Goal: Transaction & Acquisition: Purchase product/service

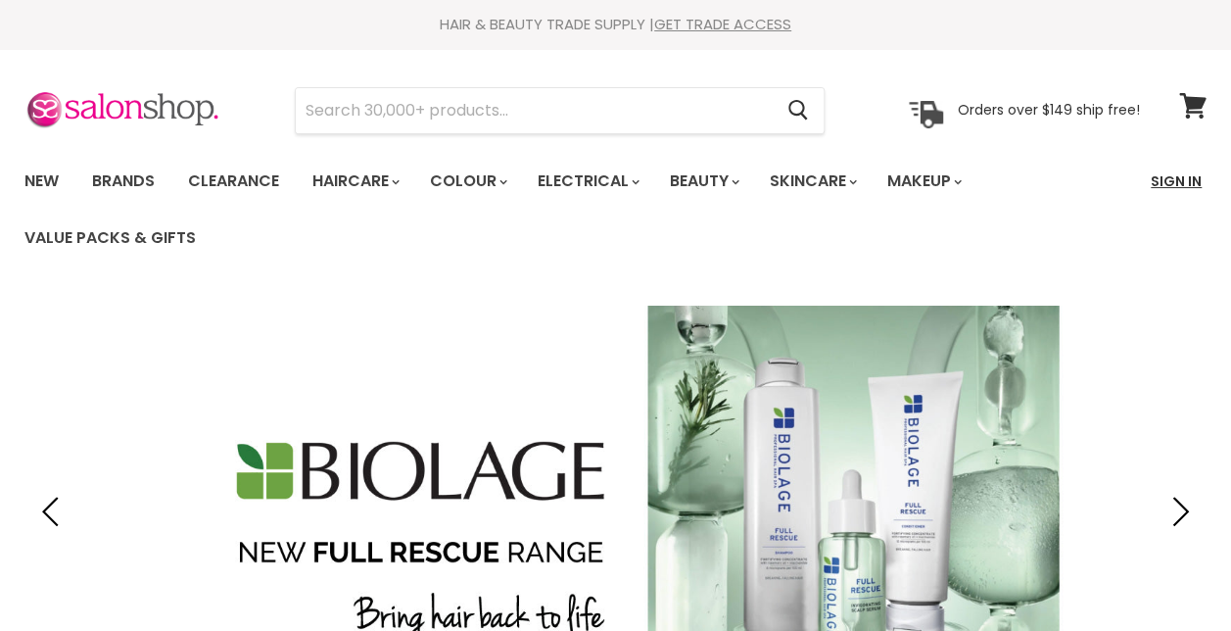
click at [1171, 179] on link "Sign In" at bounding box center [1176, 181] width 74 height 41
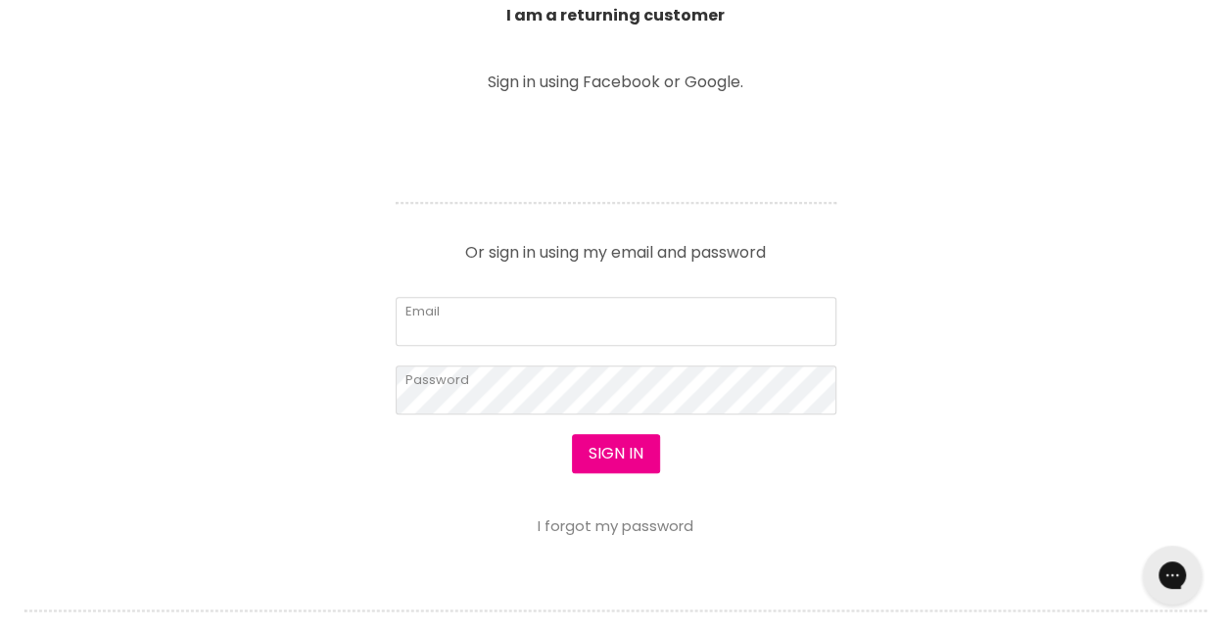
scroll to position [774, 0]
type input "[EMAIL_ADDRESS][DOMAIN_NAME]"
click at [628, 462] on button "Sign in" at bounding box center [616, 455] width 88 height 39
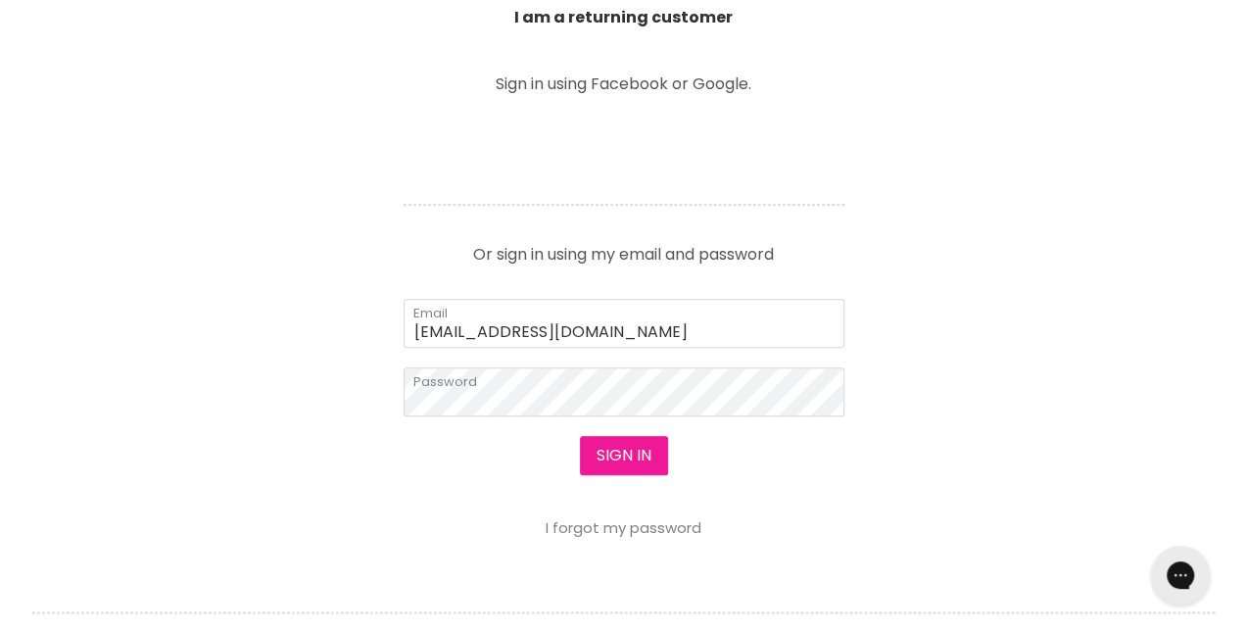
scroll to position [776, 0]
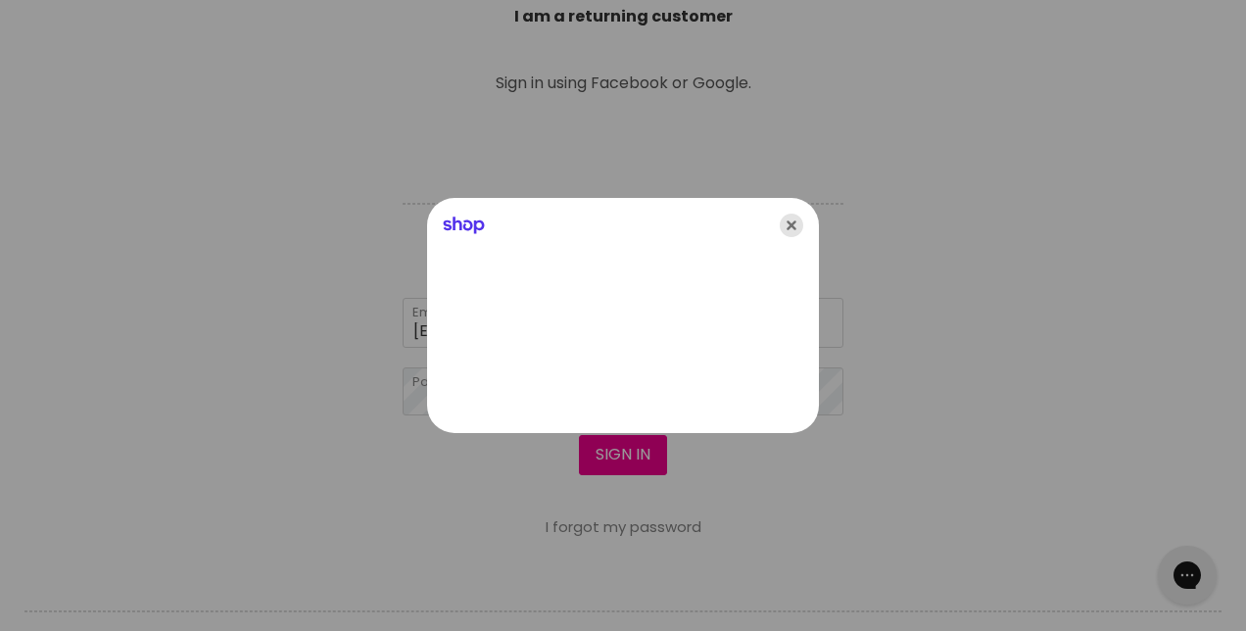
click at [795, 229] on icon "Close" at bounding box center [792, 225] width 24 height 24
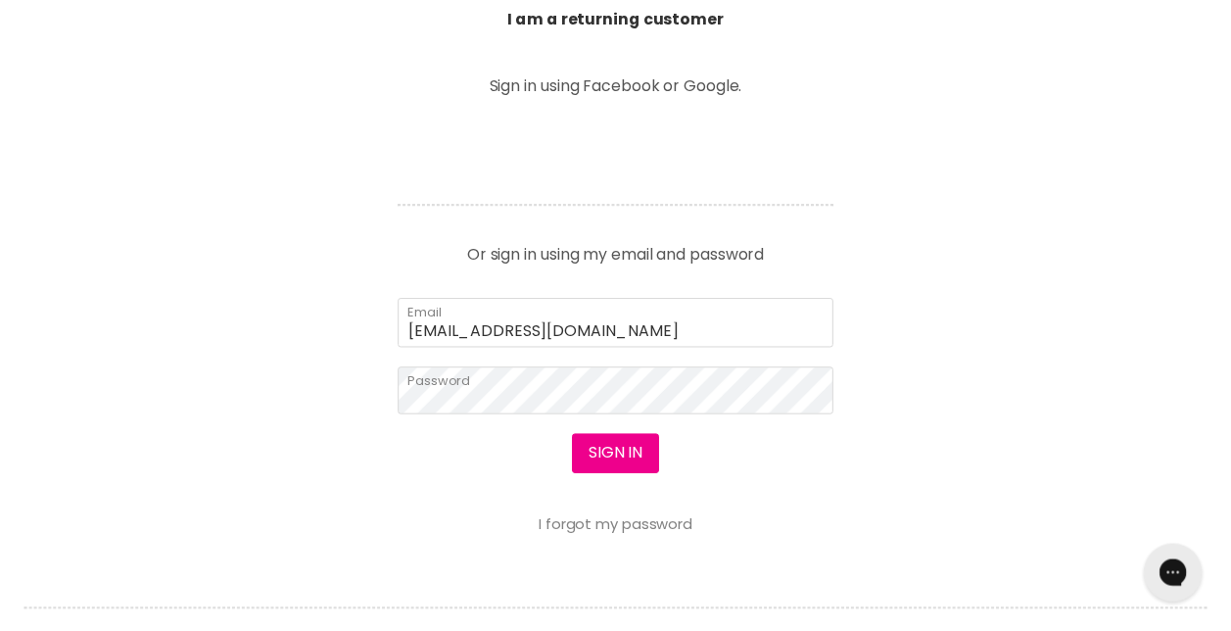
scroll to position [774, 0]
click at [629, 456] on button "Sign in" at bounding box center [616, 455] width 88 height 39
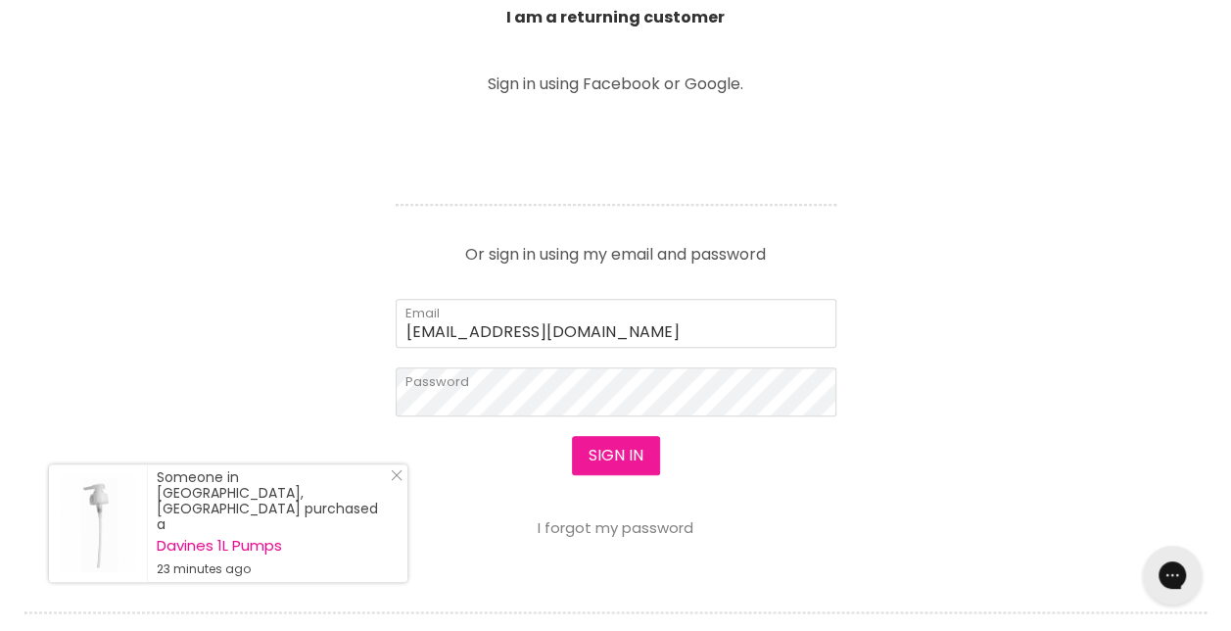
click at [616, 457] on button "Sign in" at bounding box center [616, 455] width 88 height 39
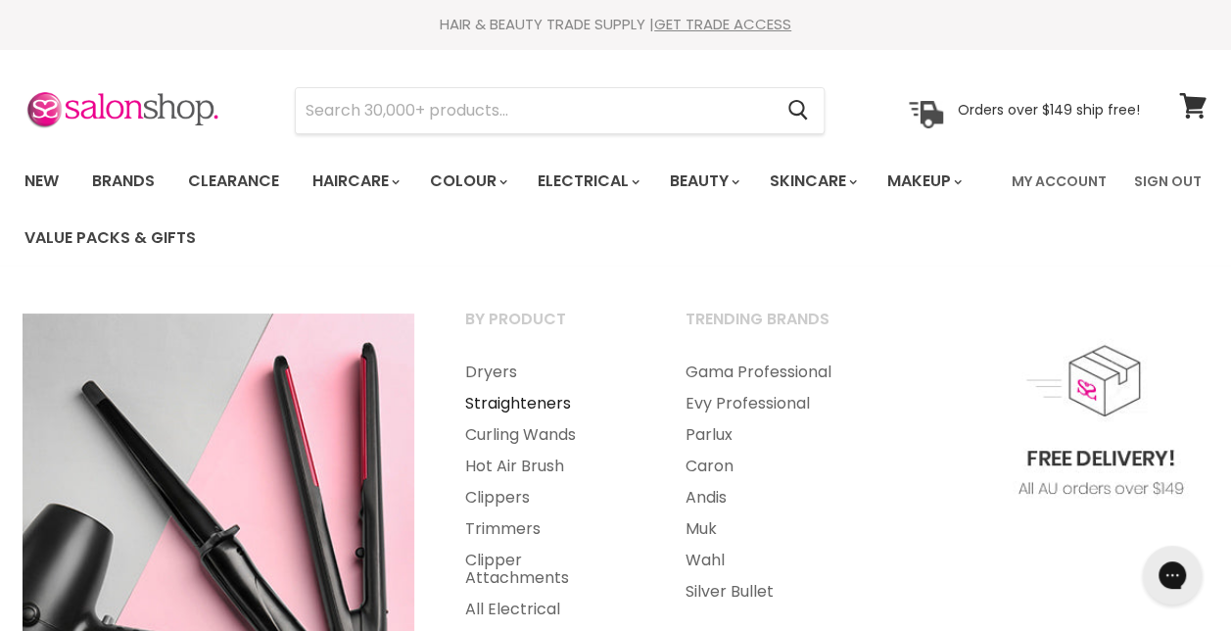
click at [527, 400] on link "Straighteners" at bounding box center [549, 403] width 216 height 31
